Goal: Task Accomplishment & Management: Use online tool/utility

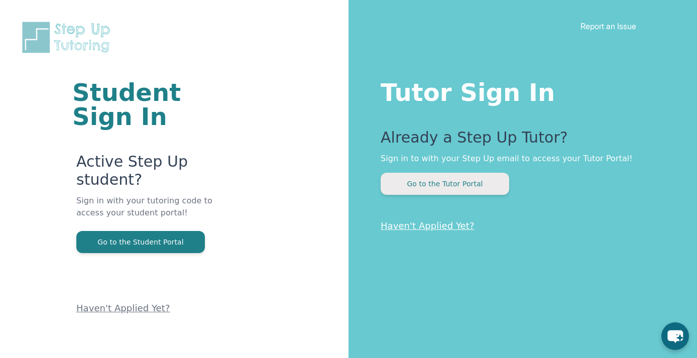
click at [452, 180] on button "Go to the Tutor Portal" at bounding box center [445, 184] width 129 height 22
click at [441, 186] on button "Go to the Tutor Portal" at bounding box center [445, 184] width 129 height 22
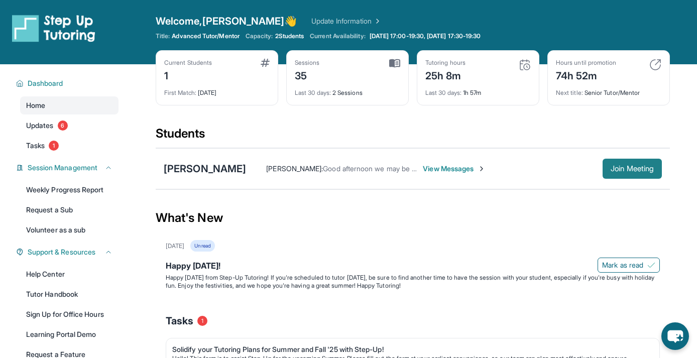
click at [647, 171] on span "Join Meeting" at bounding box center [632, 169] width 43 height 6
